Goal: Task Accomplishment & Management: Manage account settings

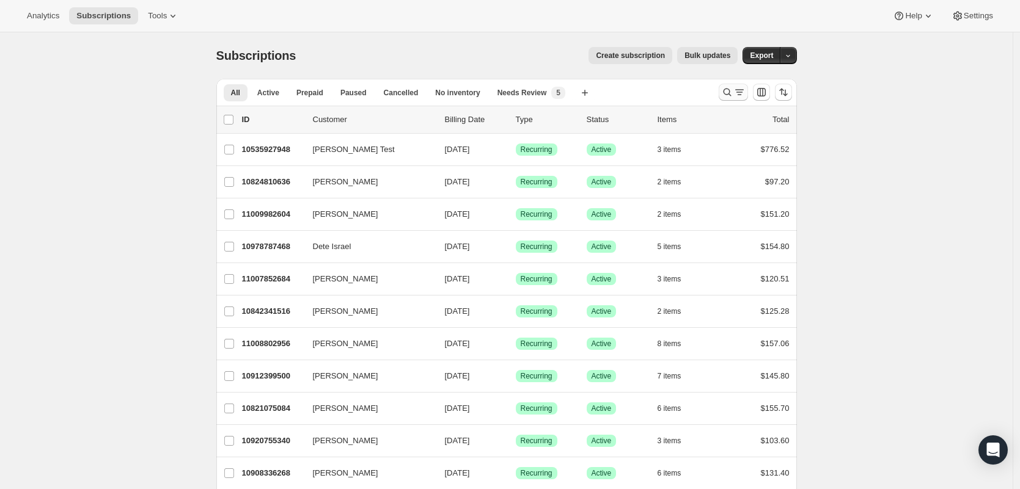
click at [742, 83] on div at bounding box center [755, 92] width 83 height 24
click at [739, 87] on icon "Search and filter results" at bounding box center [739, 92] width 12 height 12
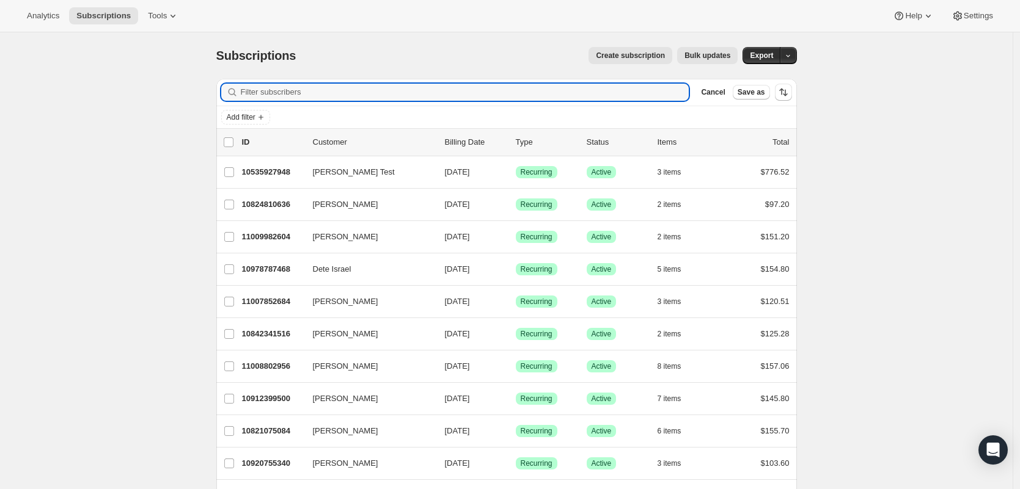
paste input "[EMAIL_ADDRESS][PERSON_NAME][DOMAIN_NAME]"
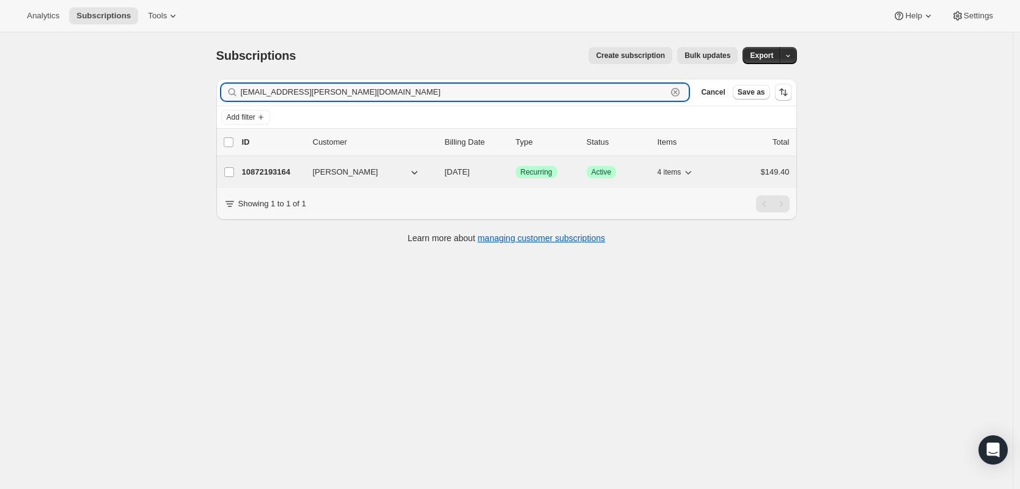
type input "[EMAIL_ADDRESS][PERSON_NAME][DOMAIN_NAME]"
click at [276, 174] on p "10872193164" at bounding box center [272, 172] width 61 height 12
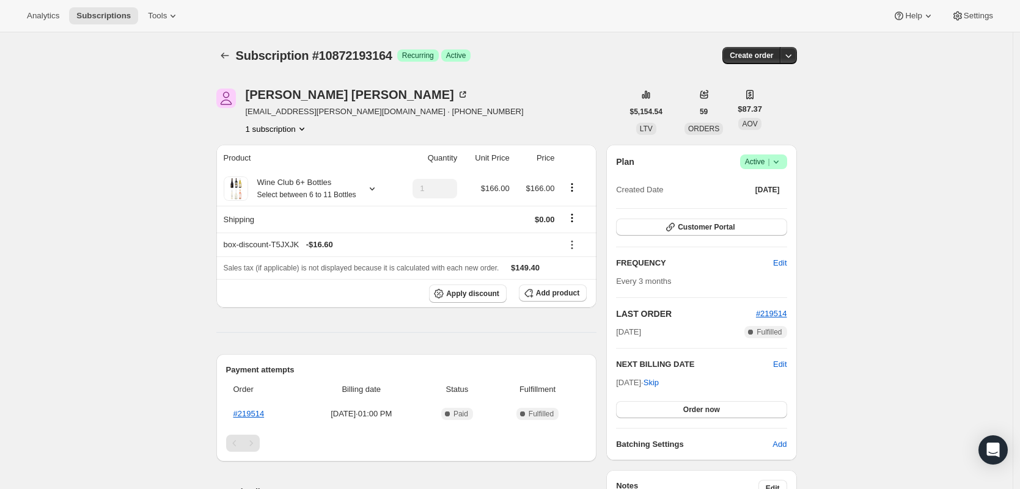
click at [774, 170] on div "Plan Success Active | Created Date [DATE]" at bounding box center [701, 177] width 170 height 44
click at [772, 164] on icon at bounding box center [776, 162] width 12 height 12
click at [757, 212] on span "Cancel subscription" at bounding box center [762, 207] width 69 height 12
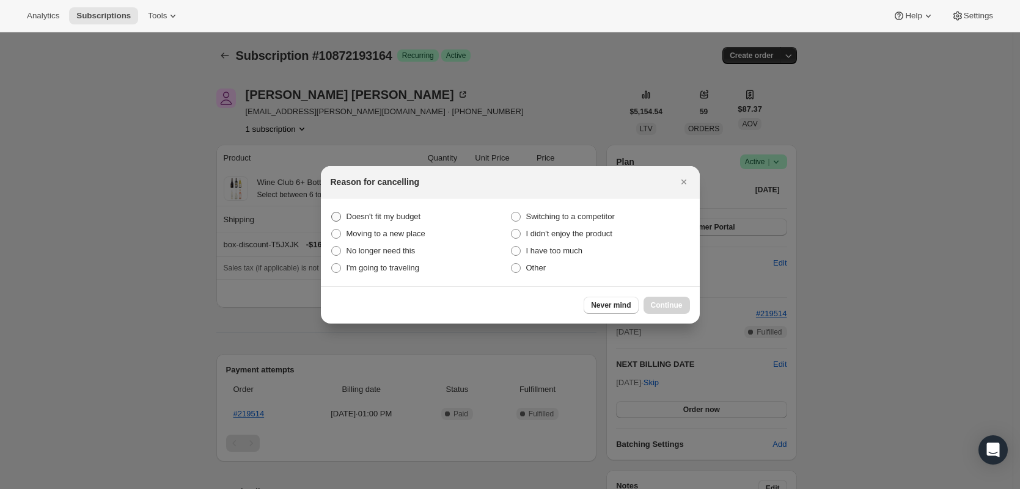
click at [382, 219] on span "Doesn't fit my budget" at bounding box center [383, 216] width 75 height 9
click at [332, 213] on budget "Doesn't fit my budget" at bounding box center [331, 212] width 1 height 1
radio budget "true"
click at [671, 302] on span "Continue" at bounding box center [667, 306] width 32 height 10
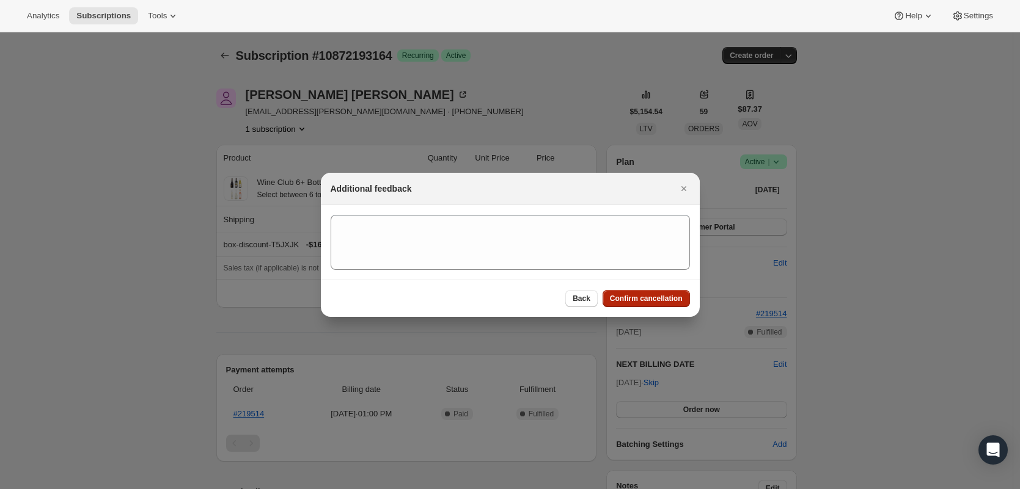
click at [671, 302] on span "Confirm cancellation" at bounding box center [646, 299] width 73 height 10
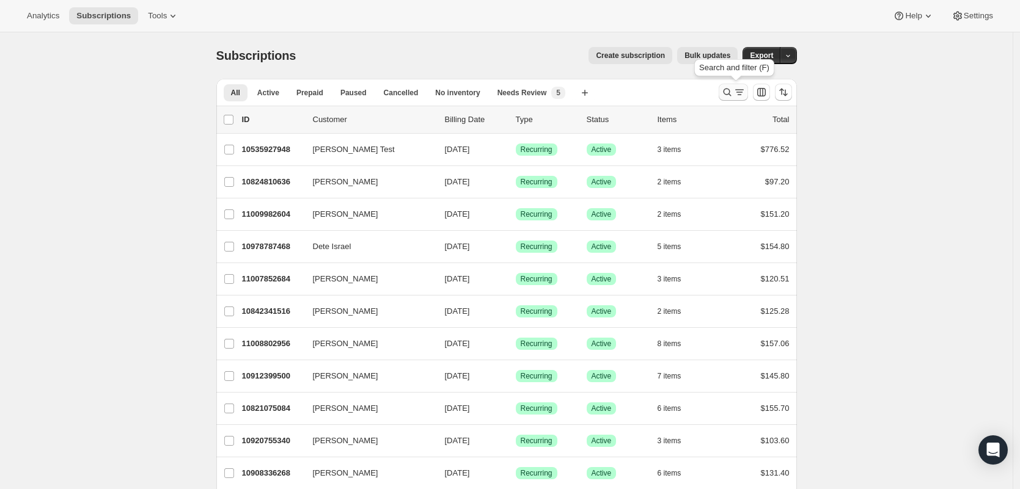
click at [736, 97] on icon "Search and filter results" at bounding box center [739, 92] width 12 height 12
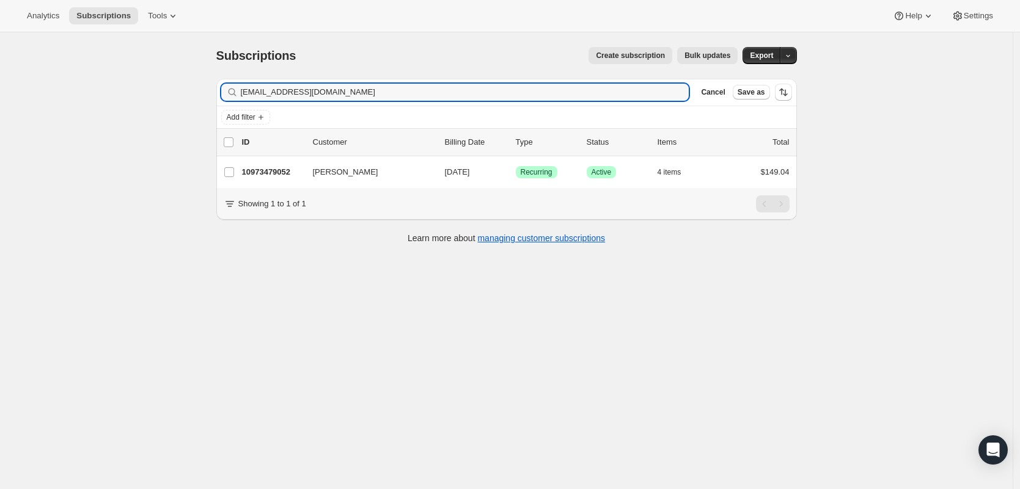
type input "karynsaxon@gmail.com"
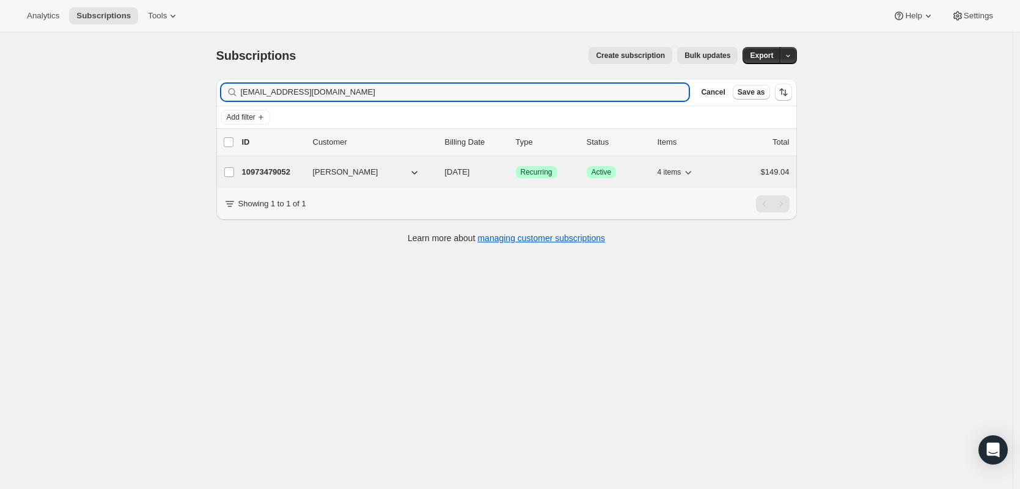
drag, startPoint x: 251, startPoint y: 172, endPoint x: 356, endPoint y: 174, distance: 105.1
click at [251, 172] on p "10973479052" at bounding box center [272, 172] width 61 height 12
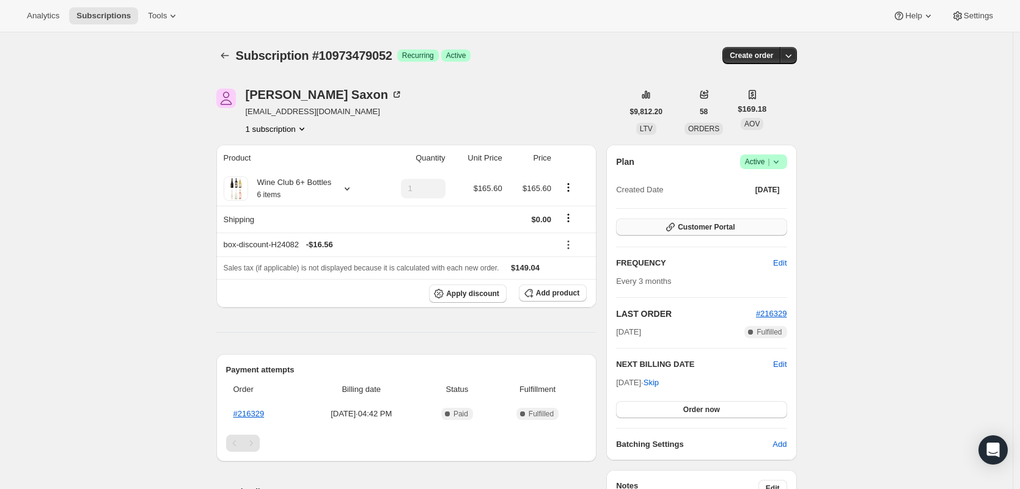
click at [734, 230] on span "Customer Portal" at bounding box center [706, 227] width 57 height 10
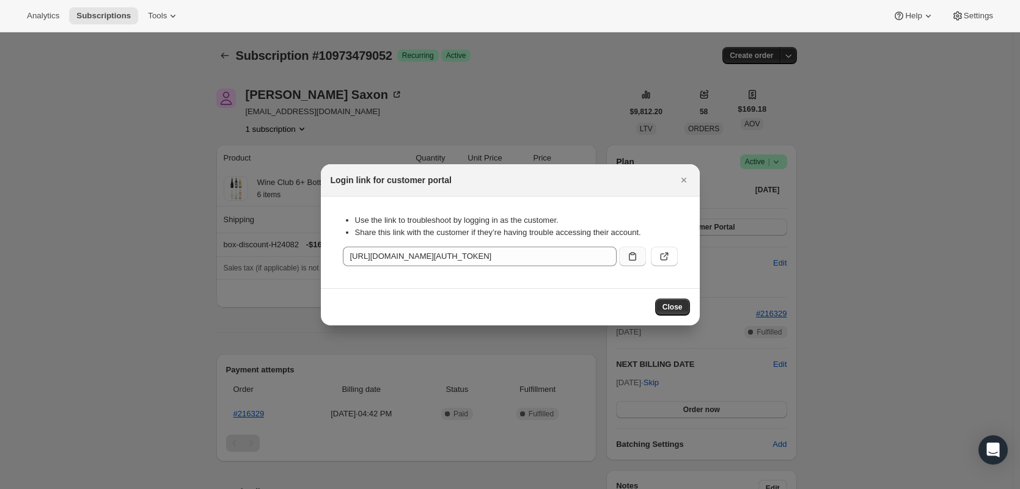
click at [634, 261] on icon ":rcd:" at bounding box center [632, 257] width 12 height 12
